Goal: Task Accomplishment & Management: Use online tool/utility

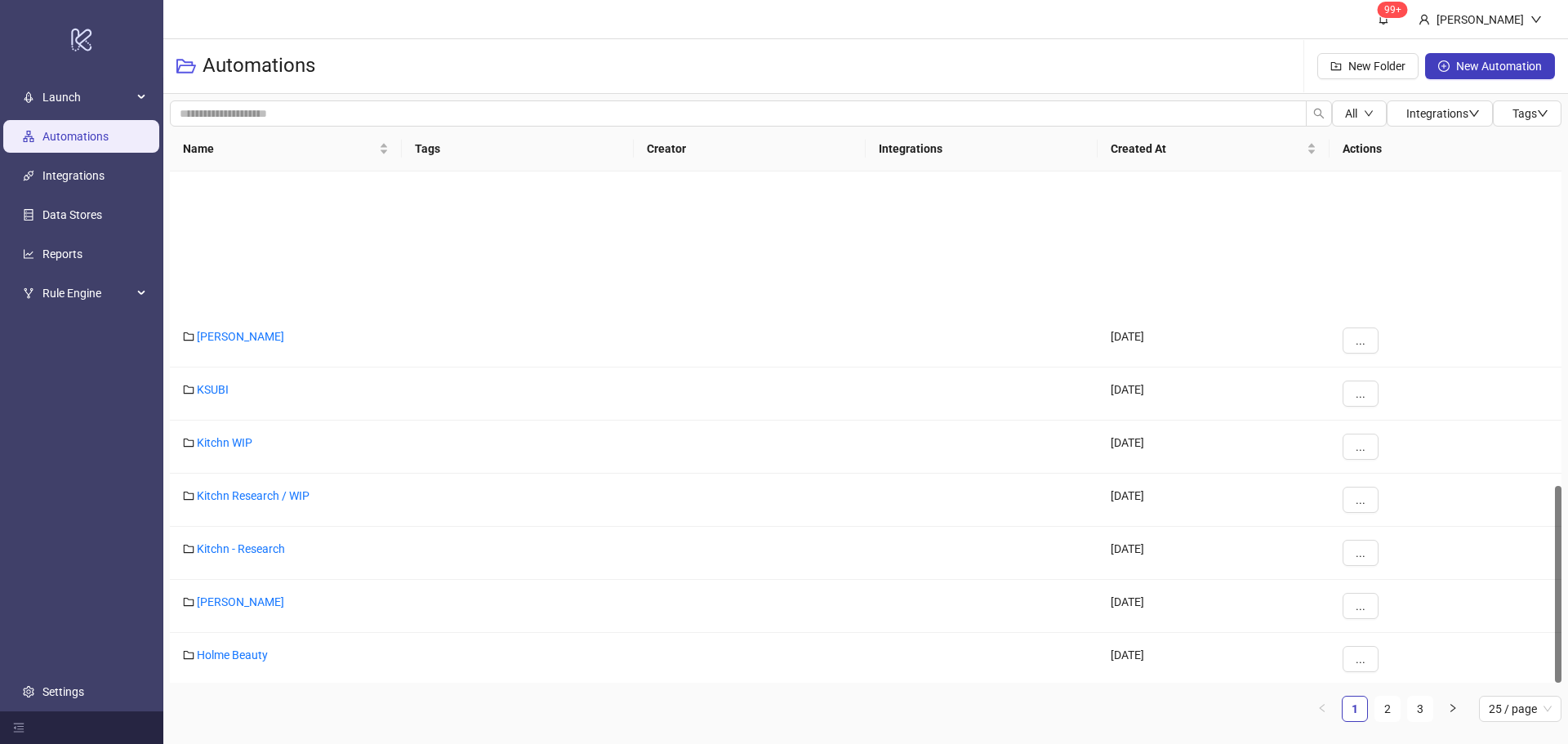
scroll to position [815, 0]
click at [1386, 713] on link "2" at bounding box center [1387, 708] width 24 height 24
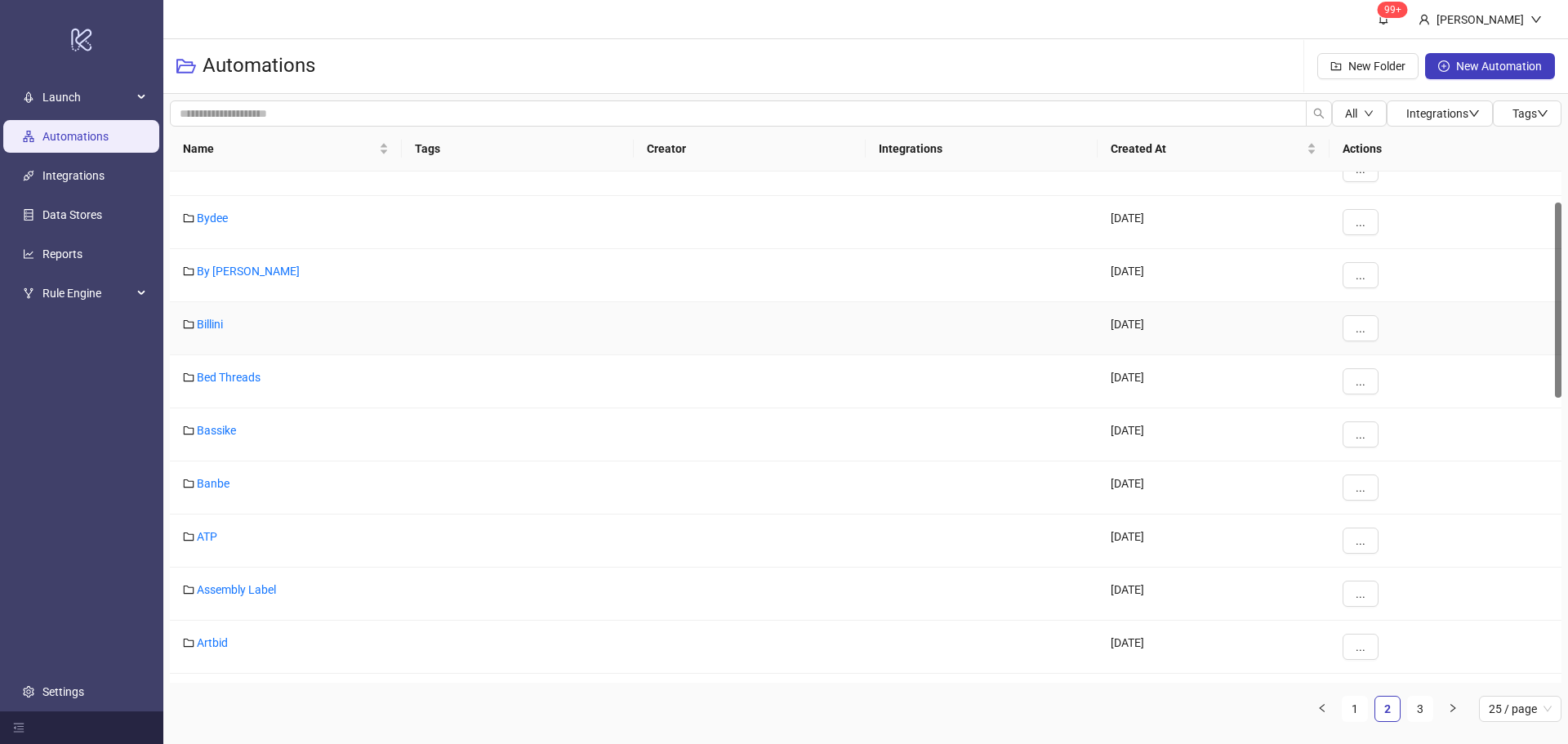
scroll to position [245, 0]
click at [287, 529] on link "Arms of Eve (AOE)" at bounding box center [244, 532] width 93 height 13
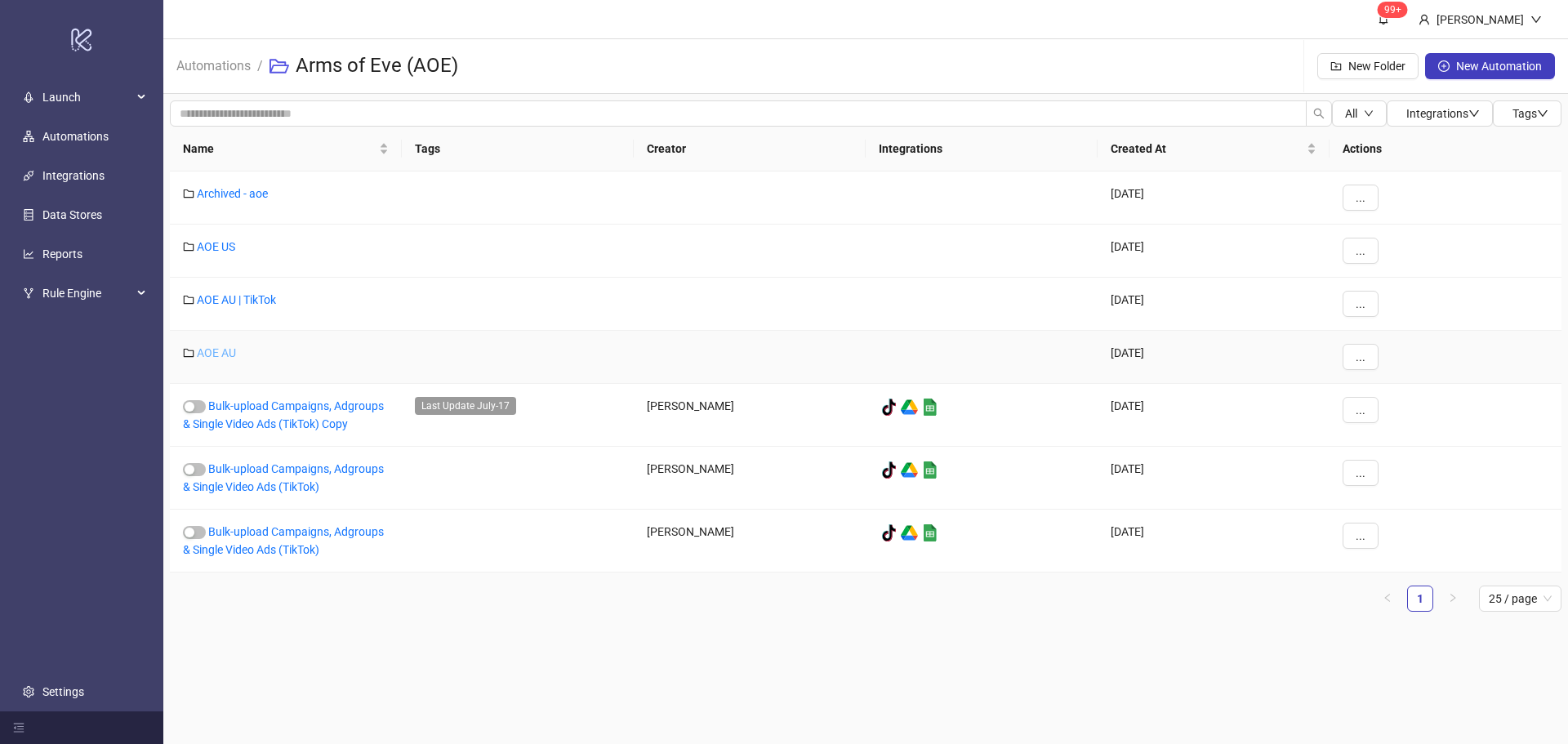
click at [221, 348] on link "AOE AU" at bounding box center [217, 352] width 39 height 13
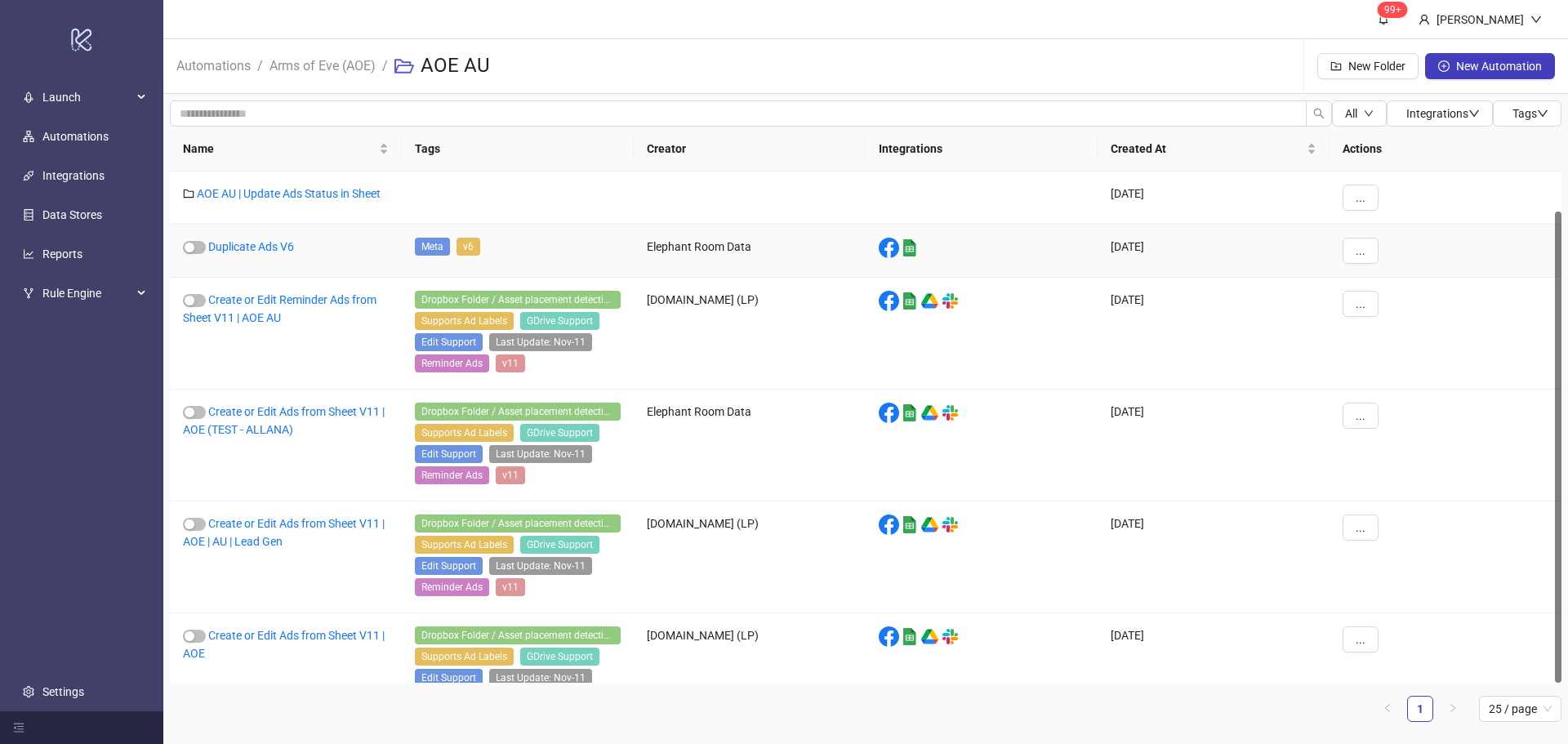
scroll to position [43, 0]
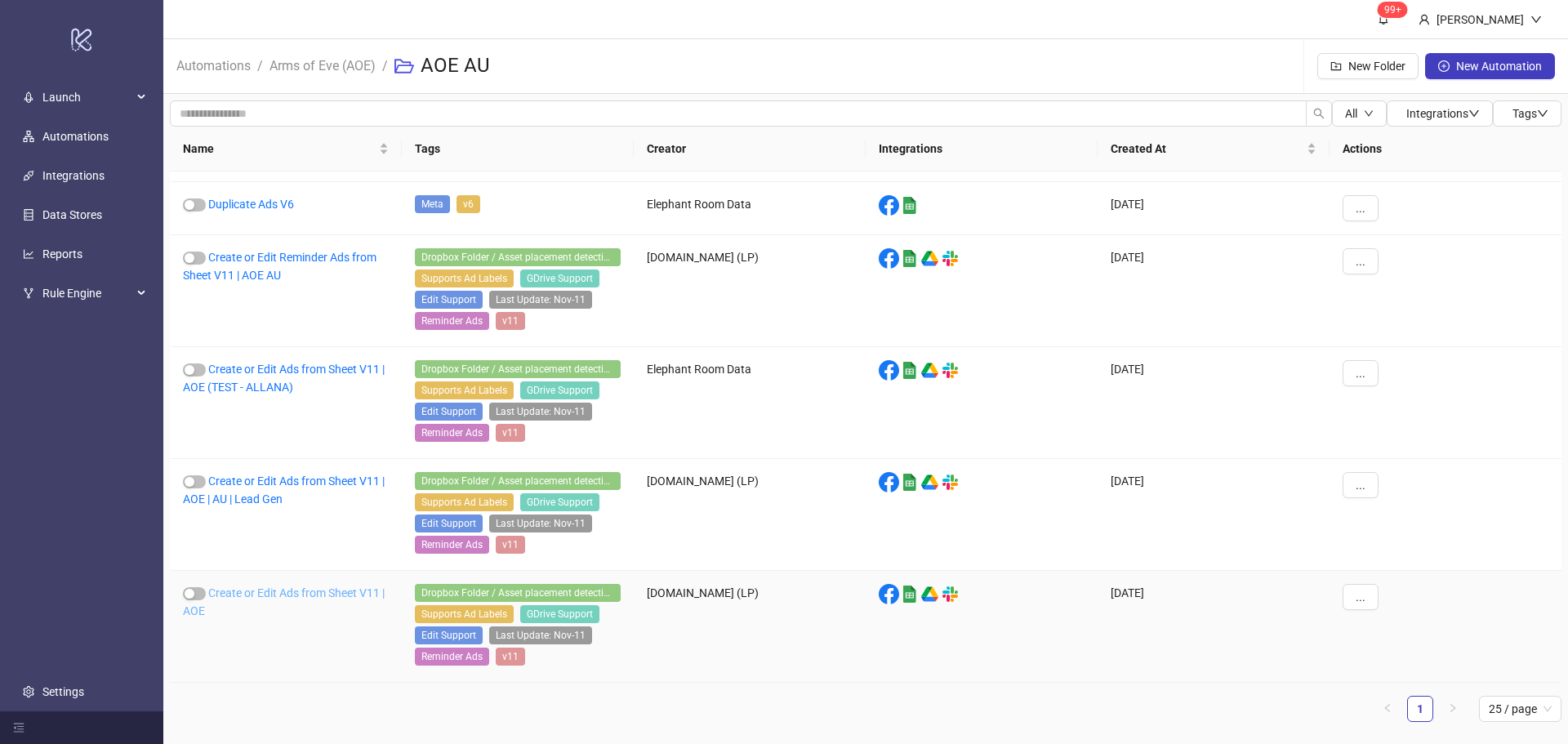
click at [339, 593] on link "Create or Edit Ads from Sheet V11 | AOE" at bounding box center [284, 601] width 202 height 31
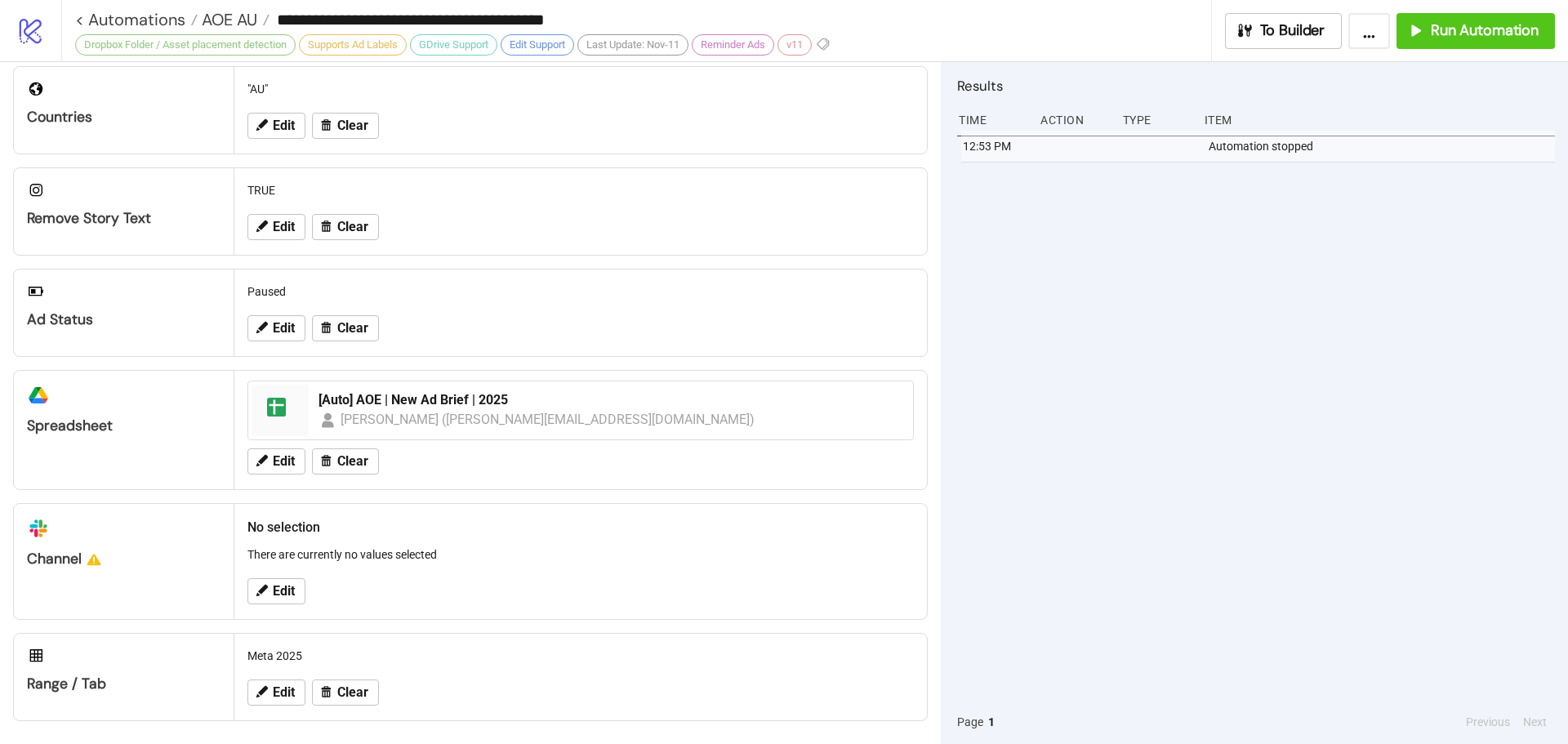
scroll to position [505, 0]
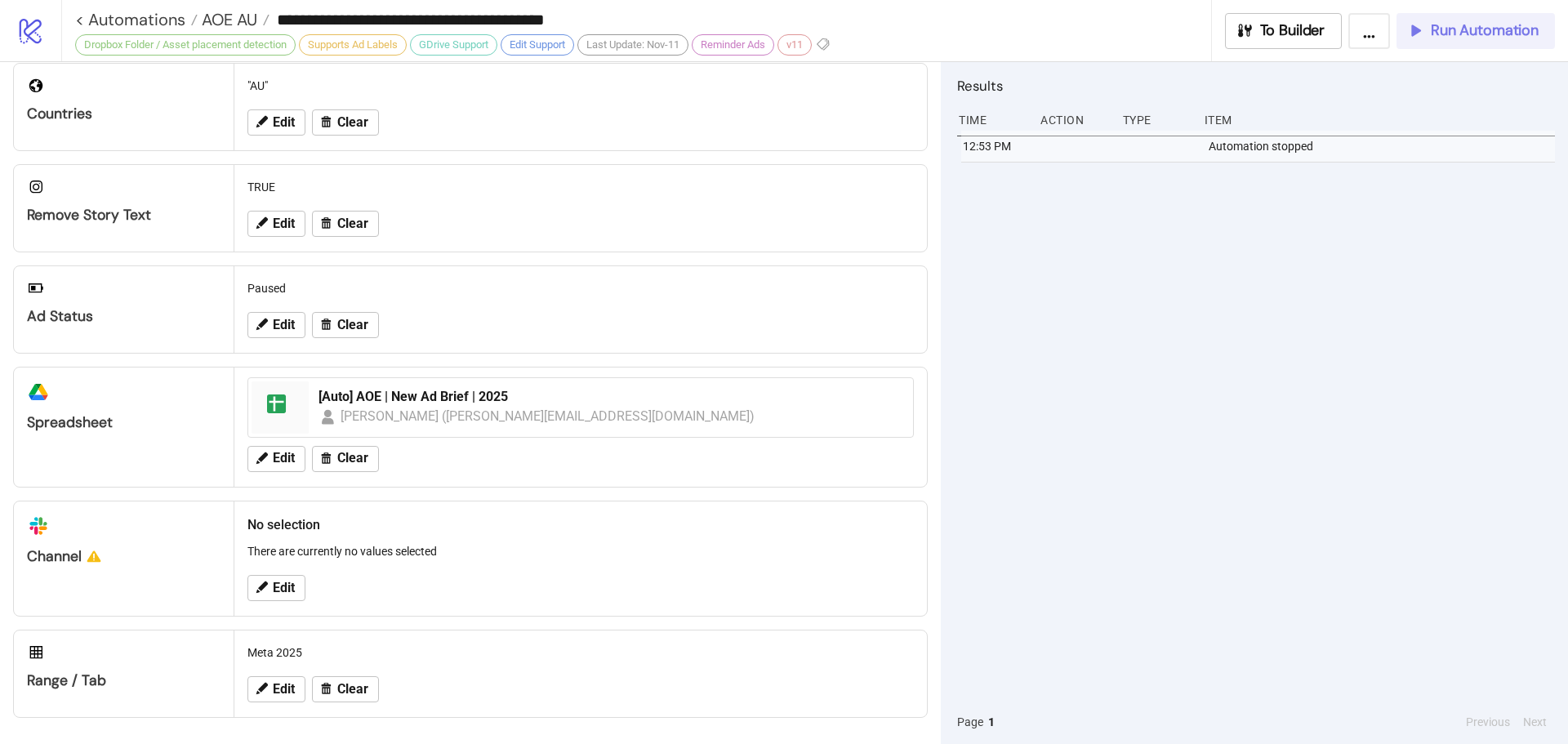
click at [1438, 35] on span "Run Automation" at bounding box center [1484, 30] width 108 height 19
click at [1482, 33] on span "Run Automation" at bounding box center [1484, 30] width 108 height 19
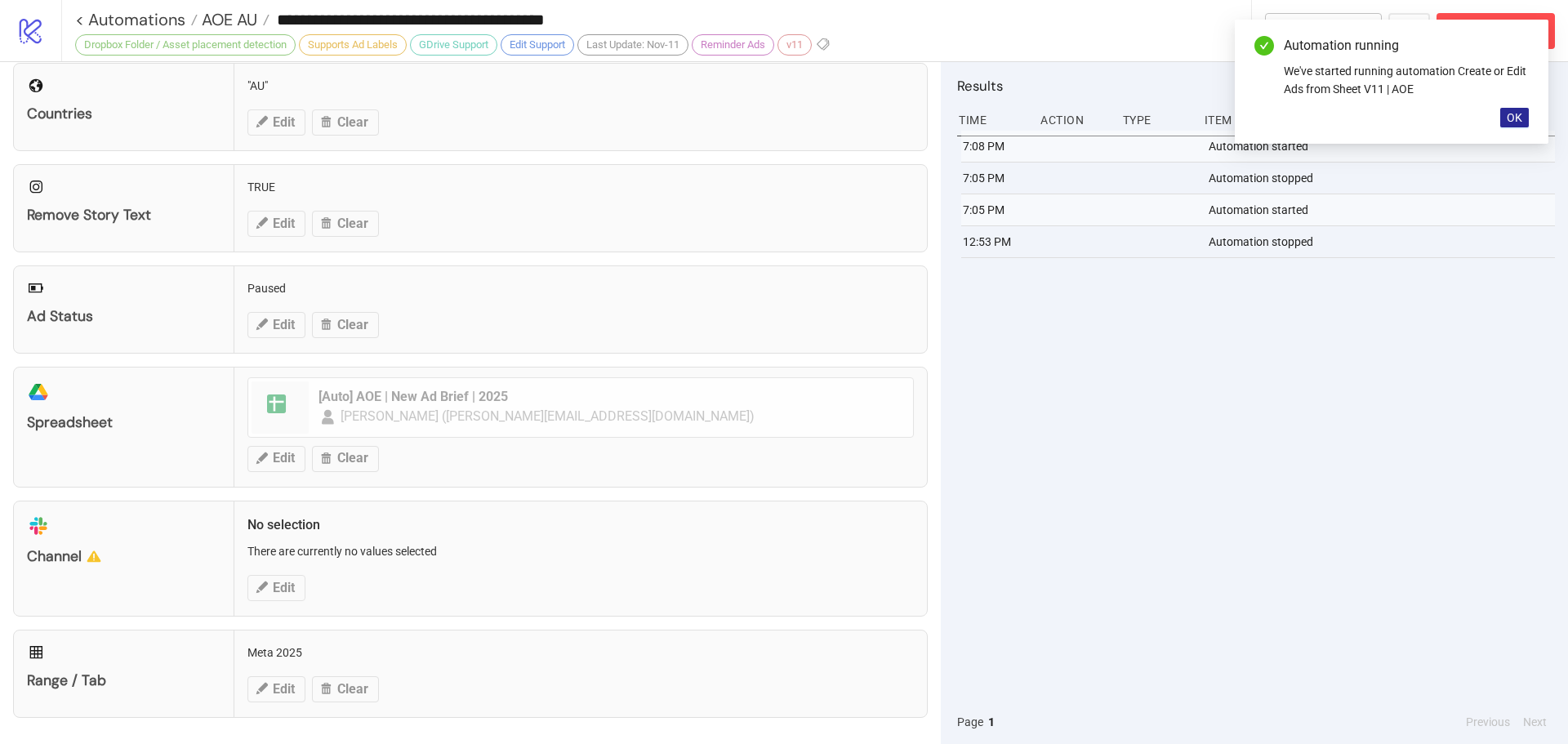
click at [1515, 124] on span "OK" at bounding box center [1514, 117] width 15 height 13
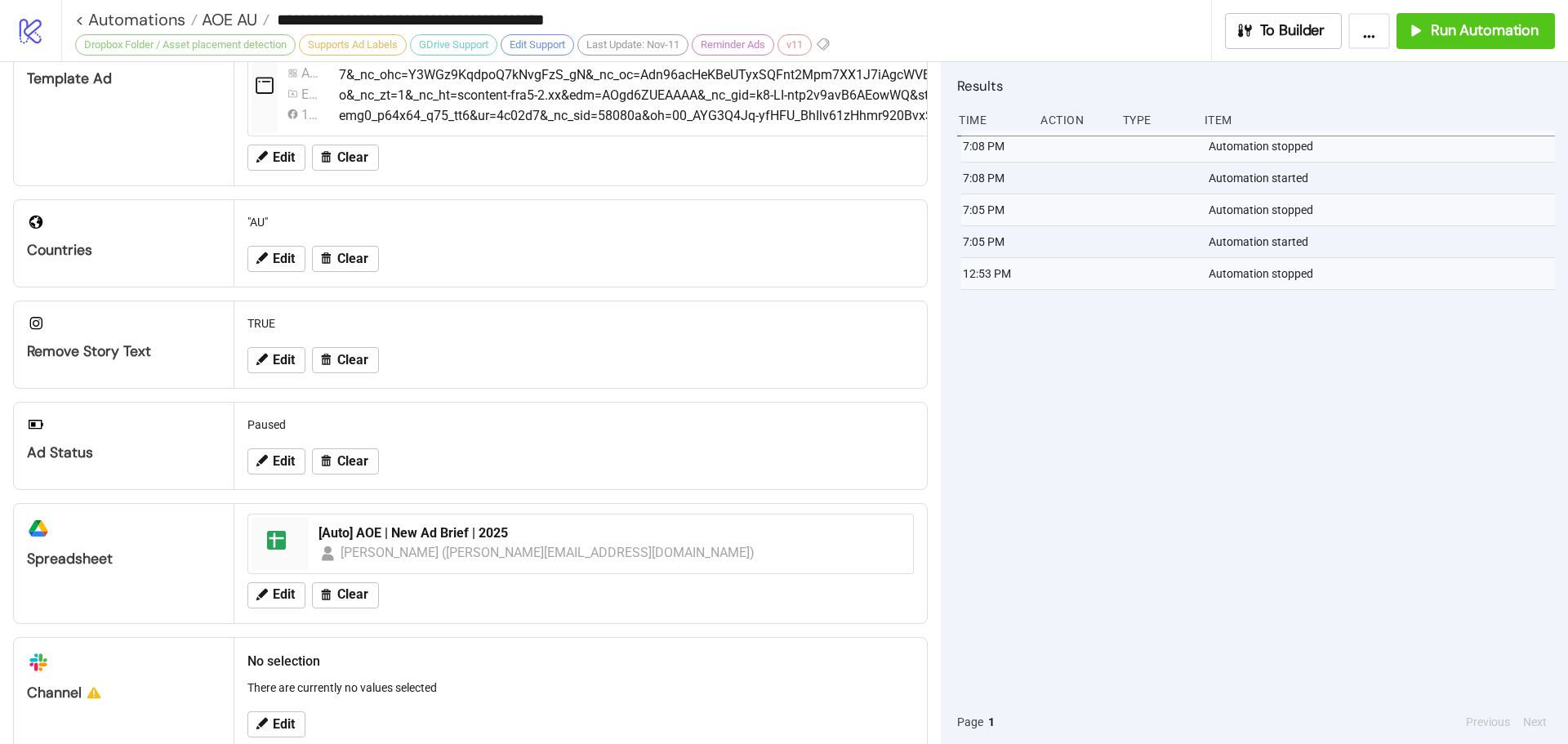
scroll to position [97, 0]
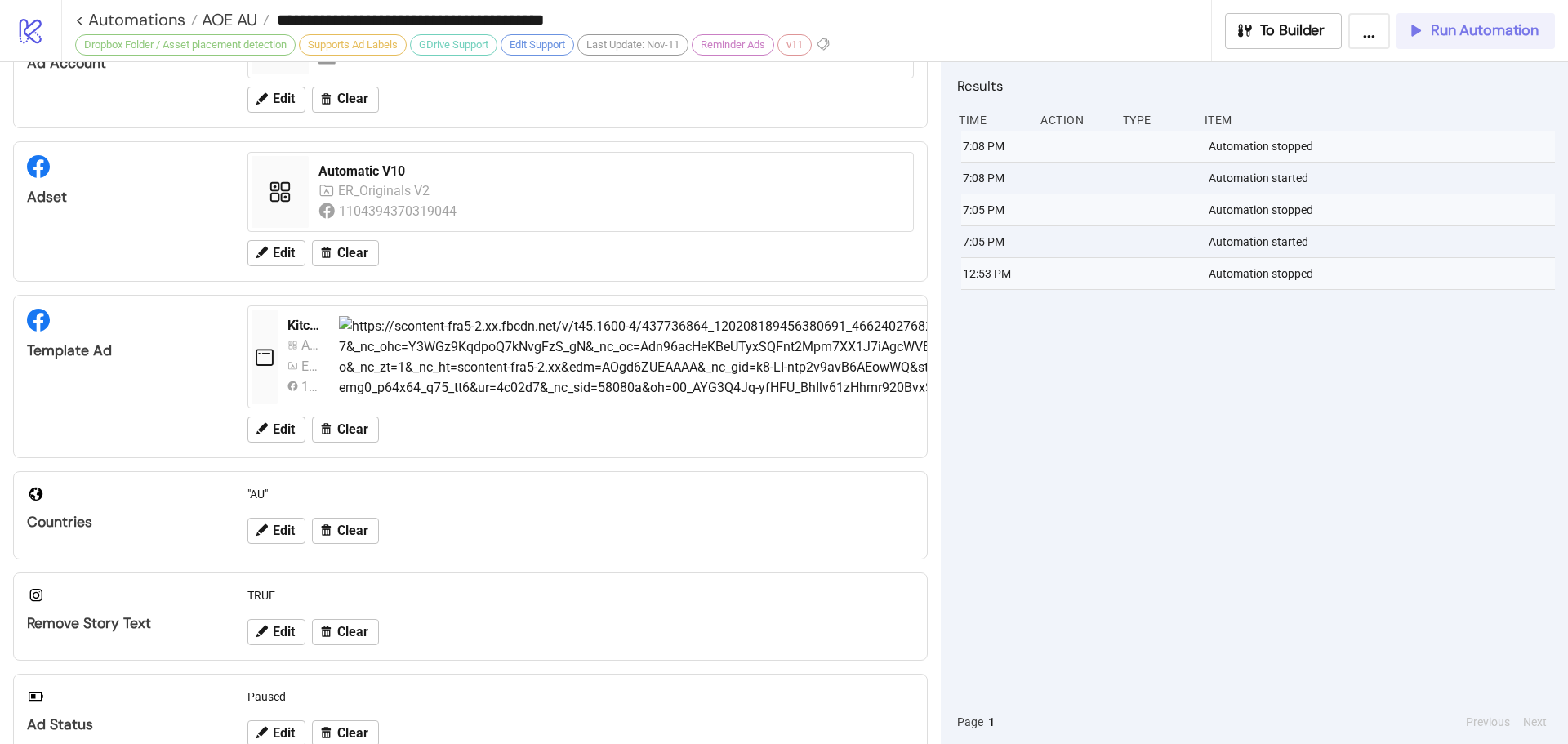
click at [1478, 37] on span "Run Automation" at bounding box center [1484, 30] width 108 height 19
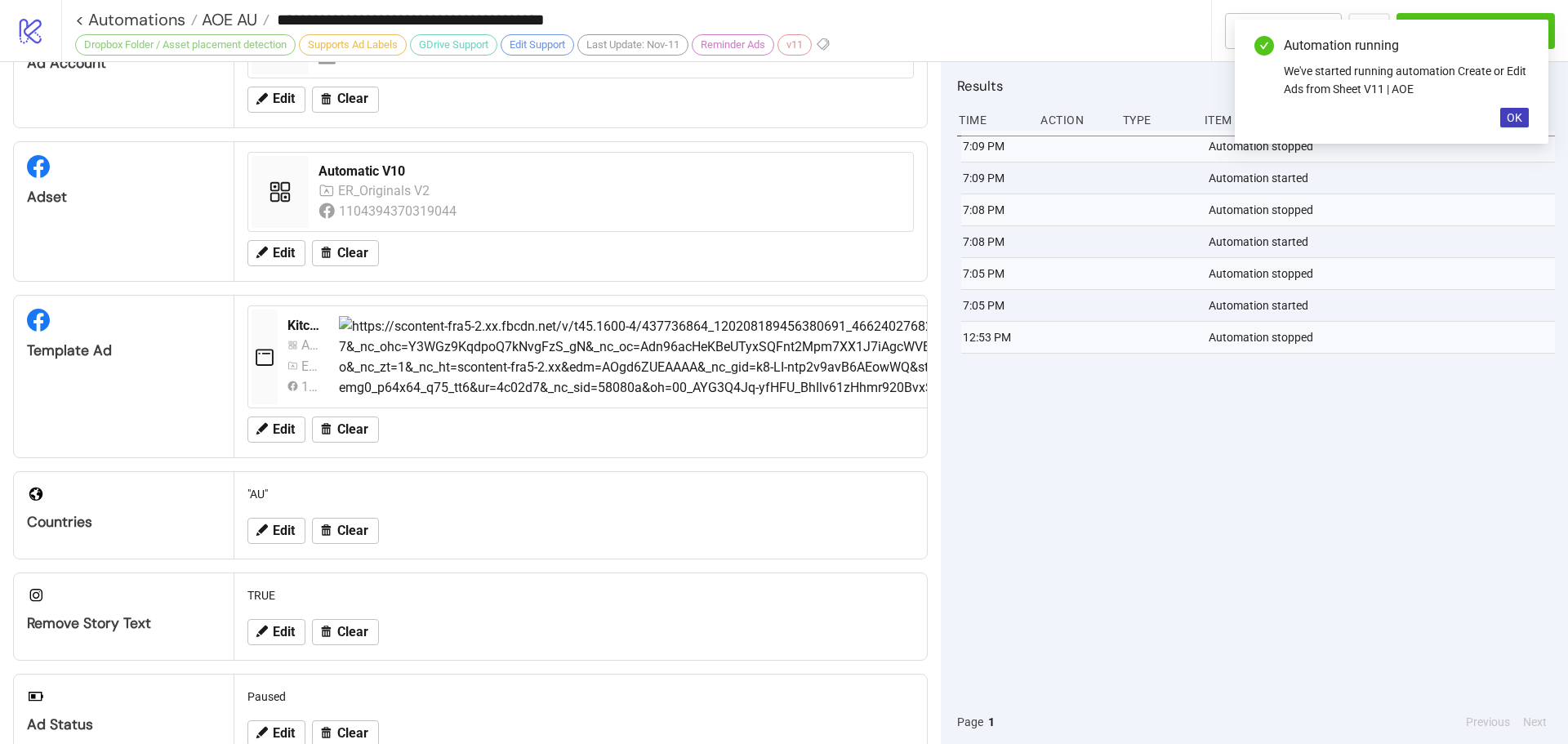
click at [1391, 509] on div "7:09 PM Automation stopped 7:09 PM Automation started 7:08 PM Automation stoppe…" at bounding box center [1257, 415] width 598 height 569
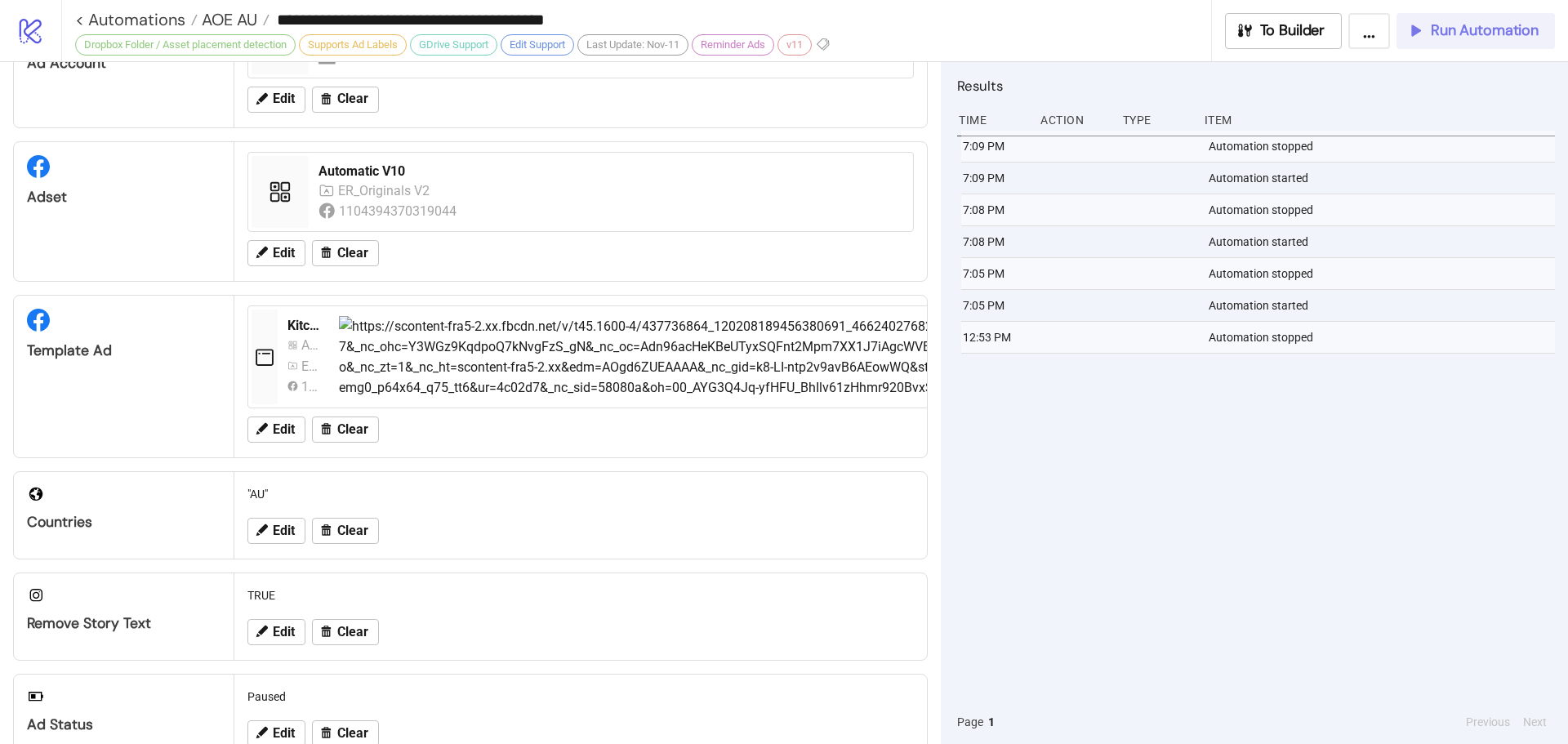
click at [1477, 28] on span "Run Automation" at bounding box center [1484, 30] width 108 height 19
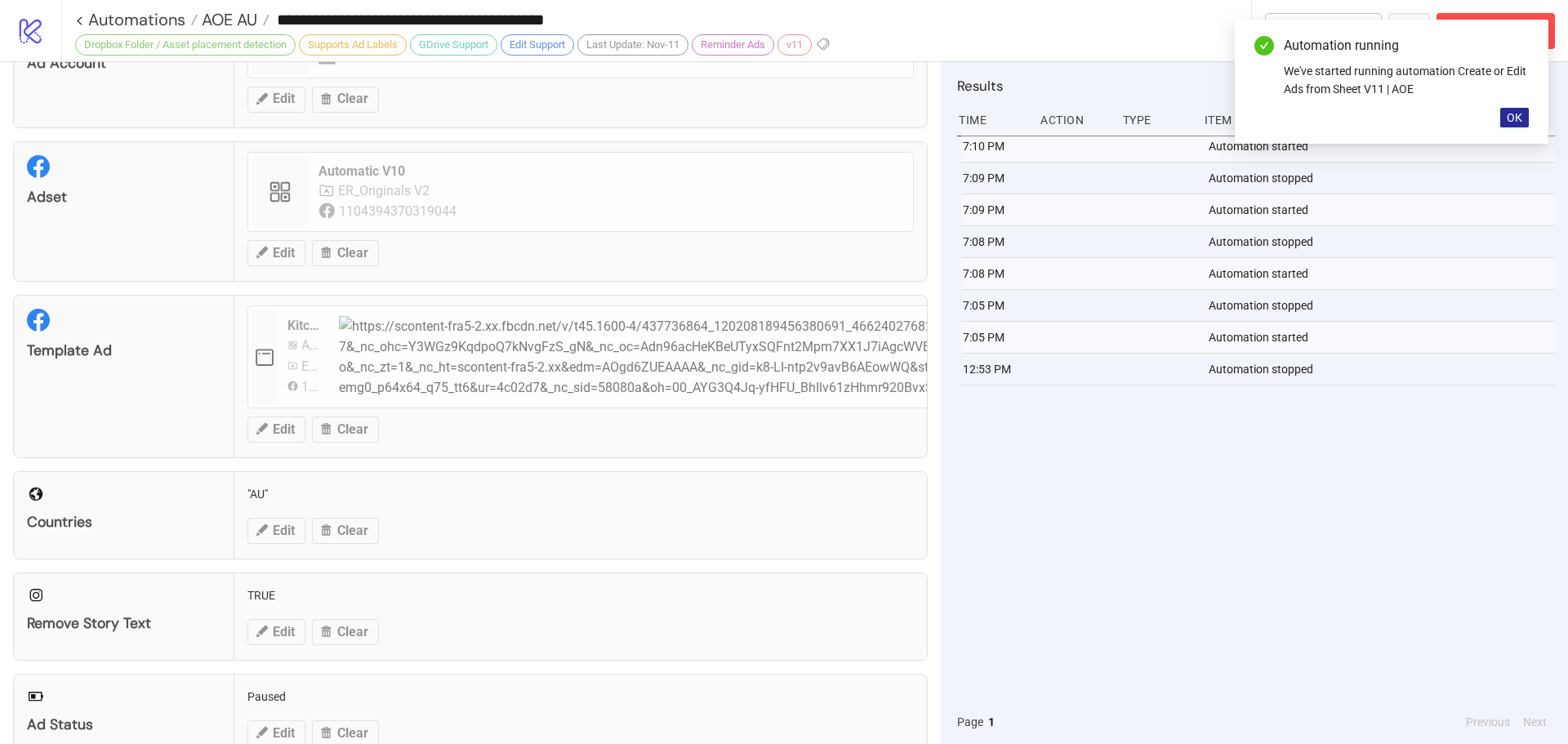
click at [1514, 125] on button "OK" at bounding box center [1514, 118] width 29 height 20
